Goal: Download file/media

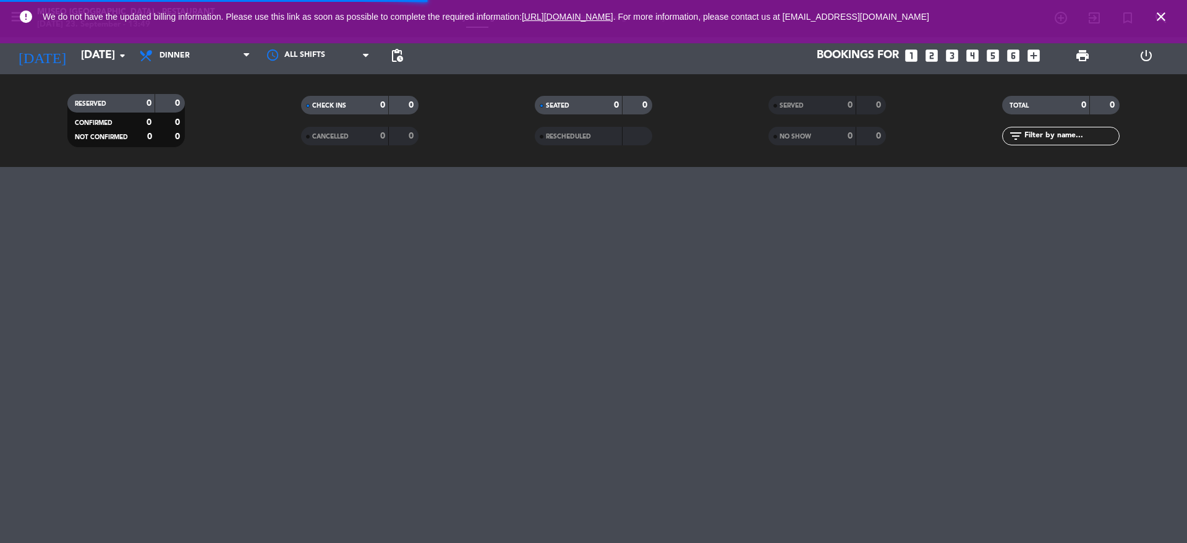
click at [1096, 50] on div "print" at bounding box center [1082, 55] width 64 height 37
click at [1076, 51] on span "print" at bounding box center [1082, 55] width 15 height 15
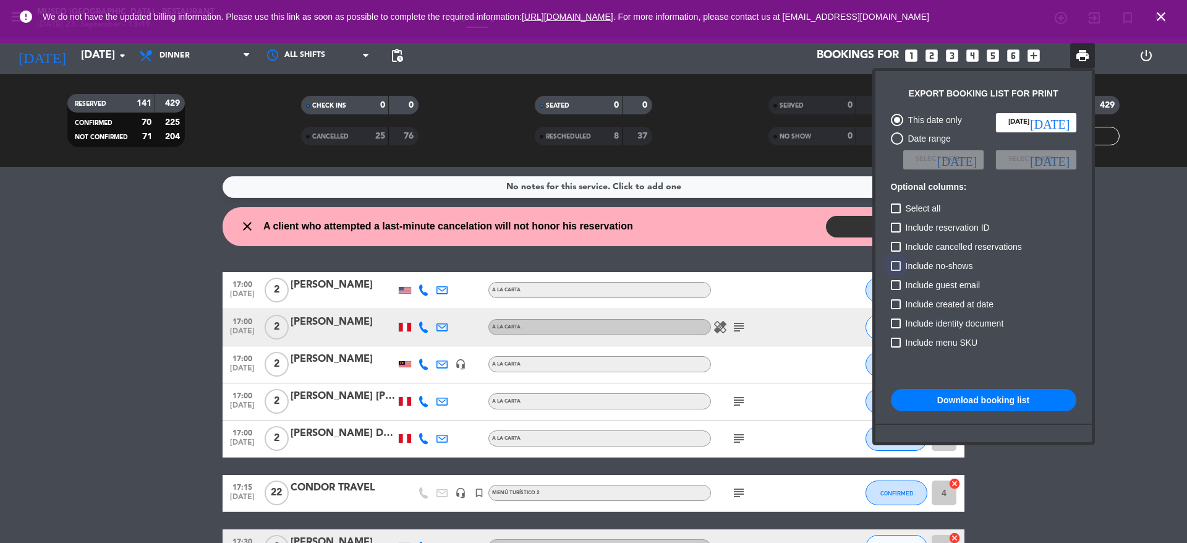
click at [935, 267] on span "Include no-shows" at bounding box center [938, 265] width 67 height 15
click at [896, 271] on input "Include no-shows" at bounding box center [895, 271] width 1 height 1
checkbox input "true"
click at [922, 238] on div "Include reservation ID" at bounding box center [983, 229] width 185 height 19
click at [922, 239] on span "Include cancelled reservations" at bounding box center [963, 246] width 116 height 15
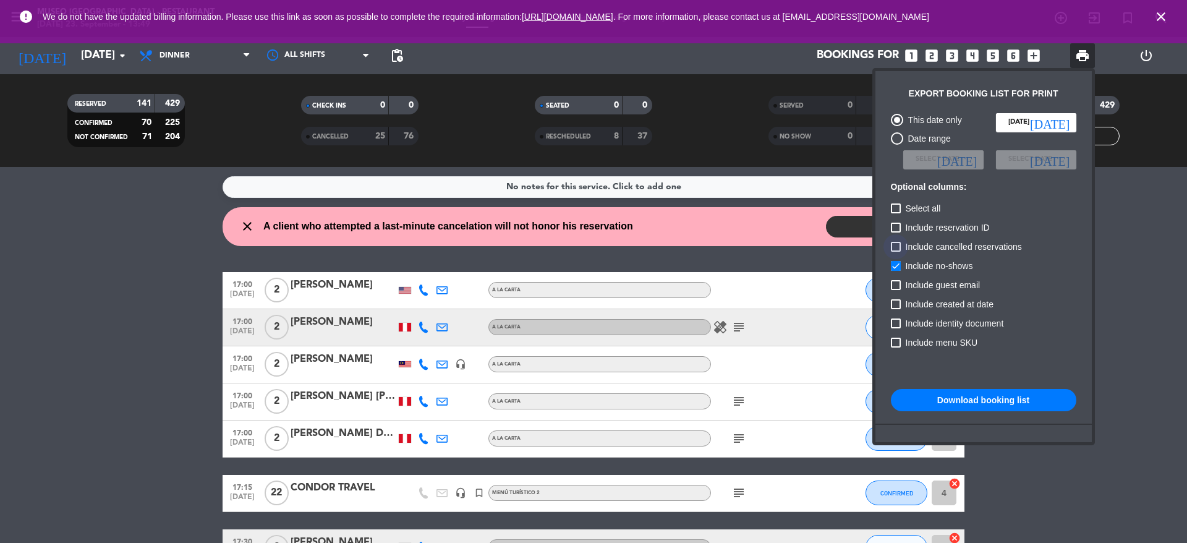
click at [896, 252] on input "Include cancelled reservations" at bounding box center [895, 252] width 1 height 1
checkbox input "true"
click at [998, 392] on button "Download booking list" at bounding box center [983, 400] width 185 height 22
